Goal: Task Accomplishment & Management: Manage account settings

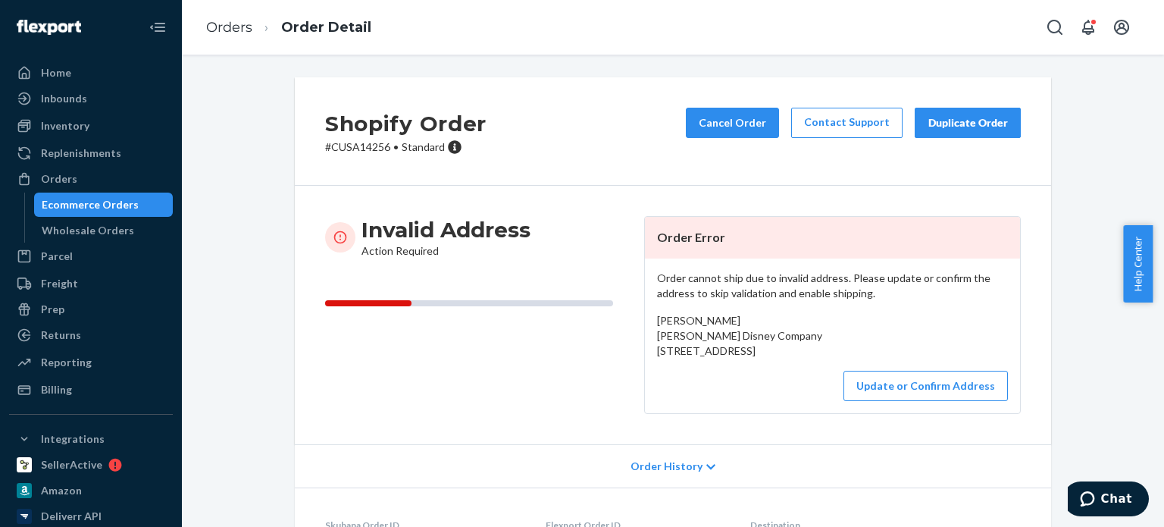
click at [358, 149] on p "# CUSA14256 • Standard" at bounding box center [405, 146] width 161 height 15
copy p "CUSA14256"
drag, startPoint x: 767, startPoint y: 349, endPoint x: 650, endPoint y: 349, distance: 116.7
click at [650, 349] on div "Order cannot ship due to invalid address. Please update or confirm the address …" at bounding box center [832, 336] width 375 height 155
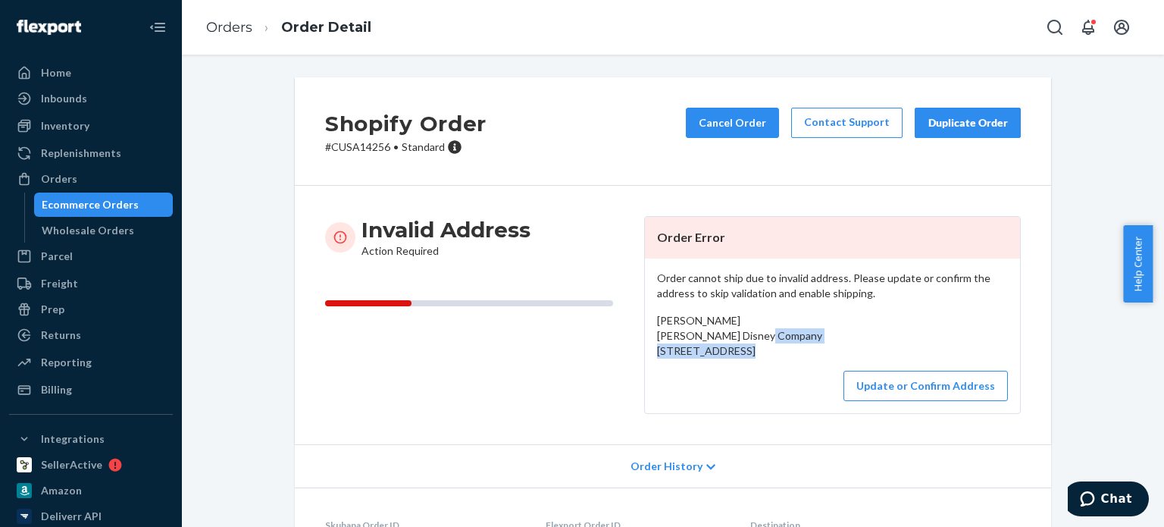
copy span "[STREET_ADDRESS]"
click at [728, 357] on span "[PERSON_NAME] [PERSON_NAME] Disney Company [STREET_ADDRESS]" at bounding box center [739, 335] width 165 height 43
drag, startPoint x: 694, startPoint y: 357, endPoint x: 647, endPoint y: 343, distance: 48.9
click at [647, 343] on div "Order cannot ship due to invalid address. Please update or confirm the address …" at bounding box center [832, 336] width 375 height 155
copy span "[STREET_ADDRESS]"
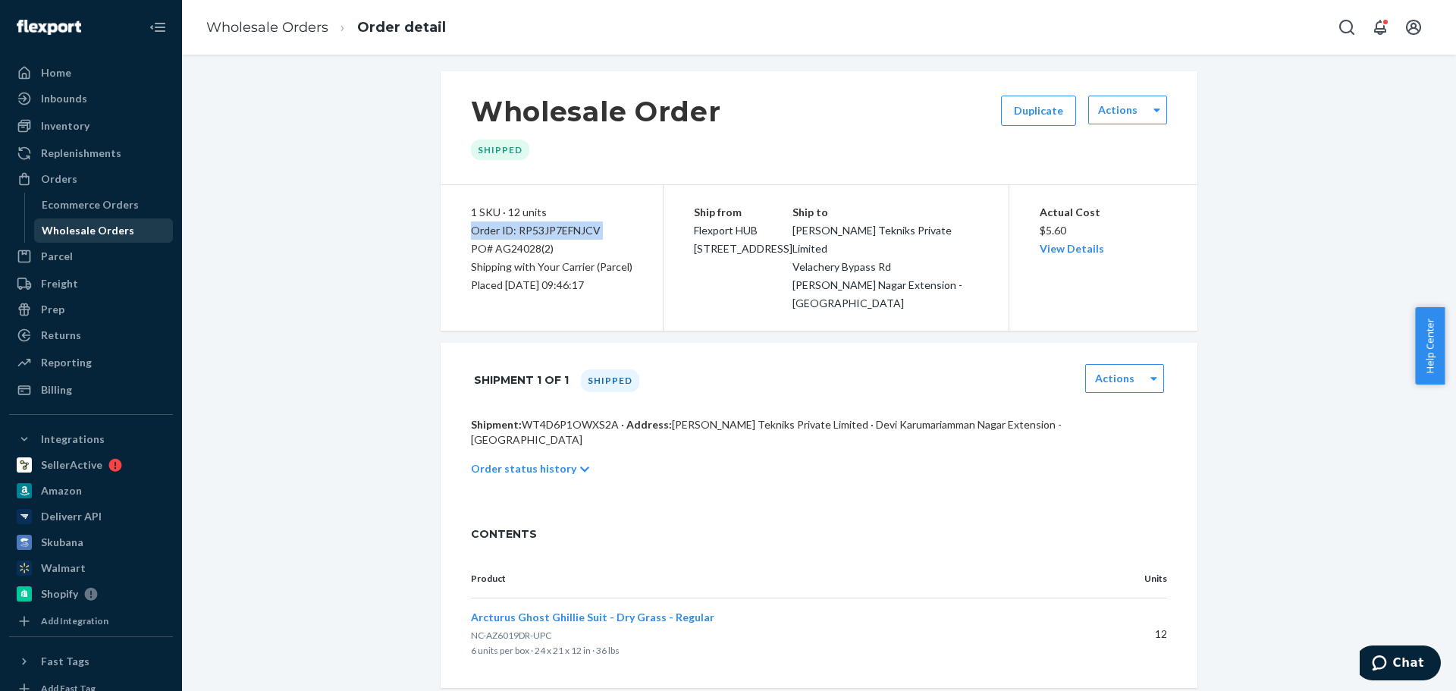
click at [84, 223] on div "Wholesale Orders" at bounding box center [88, 230] width 92 height 15
